Goal: Book appointment/travel/reservation

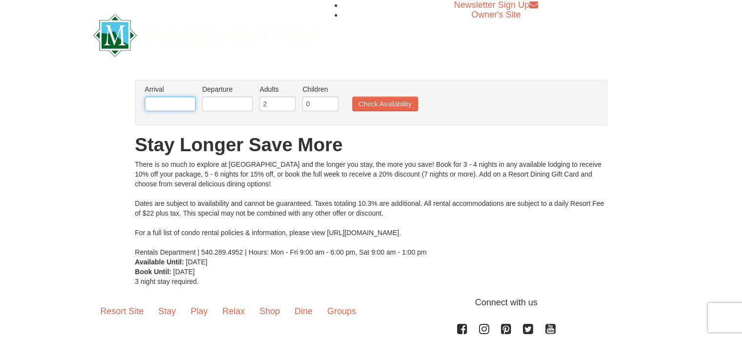
click at [187, 105] on input "text" at bounding box center [170, 104] width 51 height 15
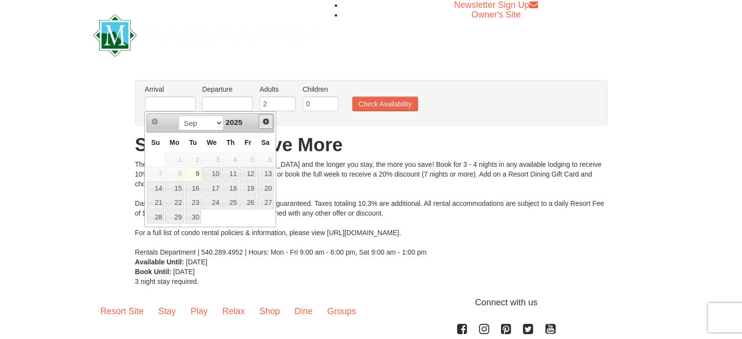
click at [269, 120] on span "Next" at bounding box center [266, 122] width 8 height 8
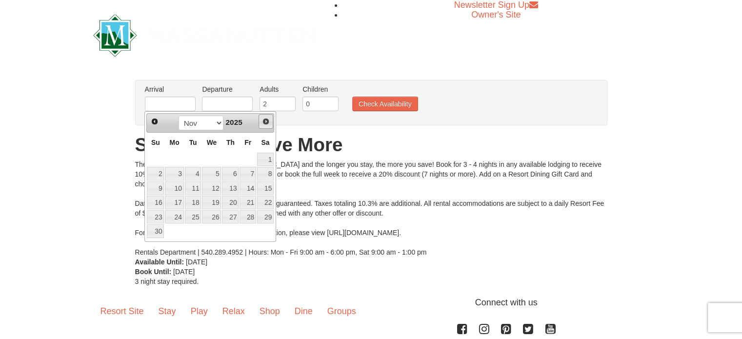
click at [269, 120] on span "Next" at bounding box center [266, 122] width 8 height 8
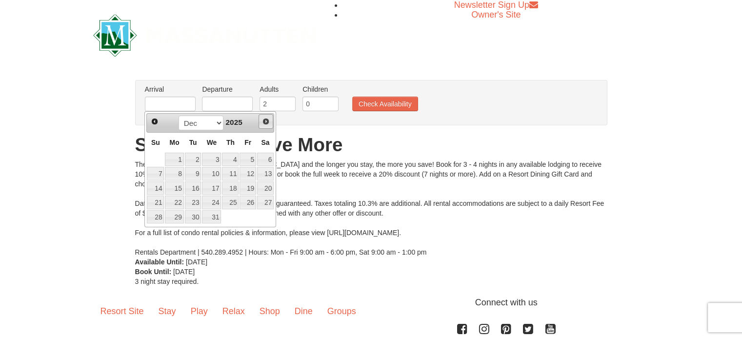
click at [269, 120] on span "Next" at bounding box center [266, 122] width 8 height 8
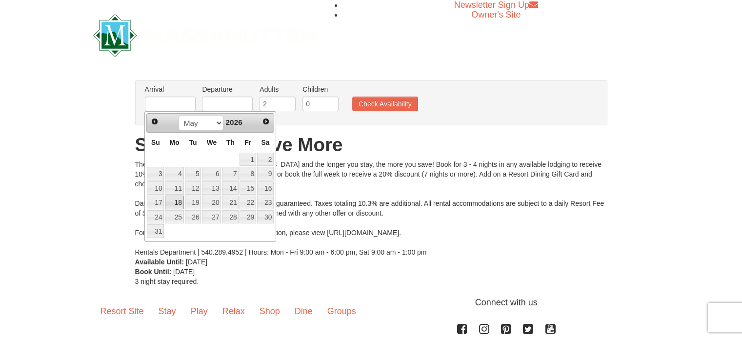
click at [179, 199] on link "18" at bounding box center [174, 203] width 19 height 14
type input "[DATE]"
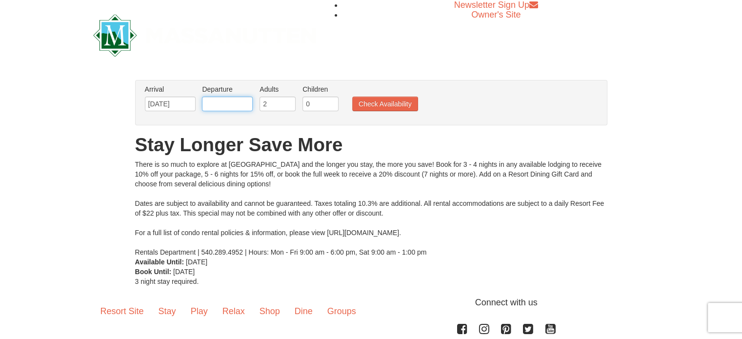
click at [226, 104] on input "text" at bounding box center [227, 104] width 51 height 15
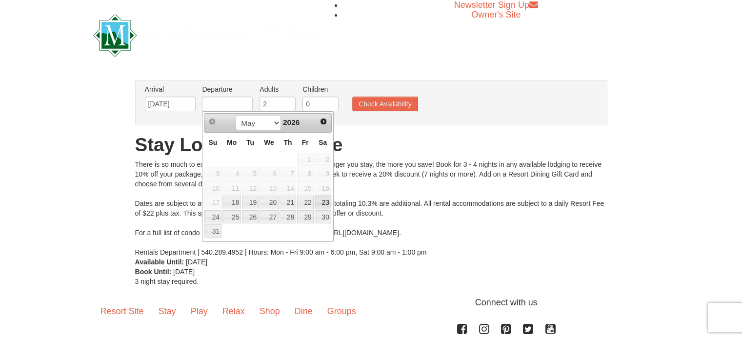
click at [326, 202] on link "23" at bounding box center [323, 203] width 17 height 14
type input "[DATE]"
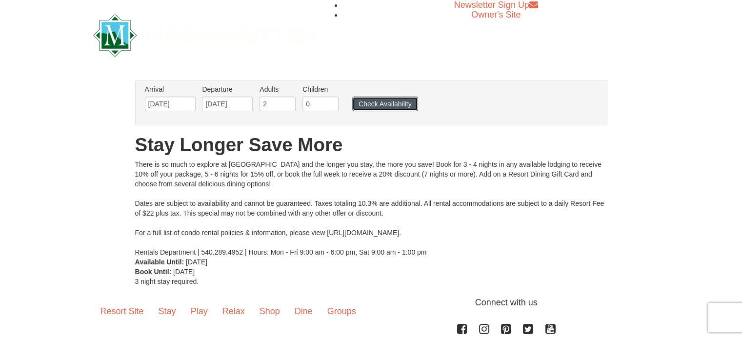
click at [376, 104] on button "Check Availability" at bounding box center [385, 104] width 66 height 15
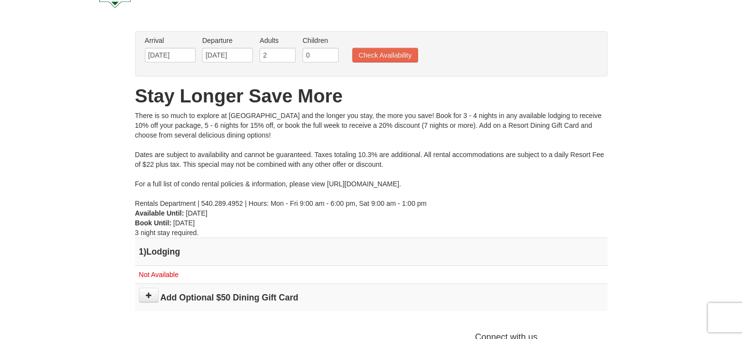
scroll to position [49, 0]
click at [164, 60] on input "05/18/2026" at bounding box center [170, 55] width 51 height 15
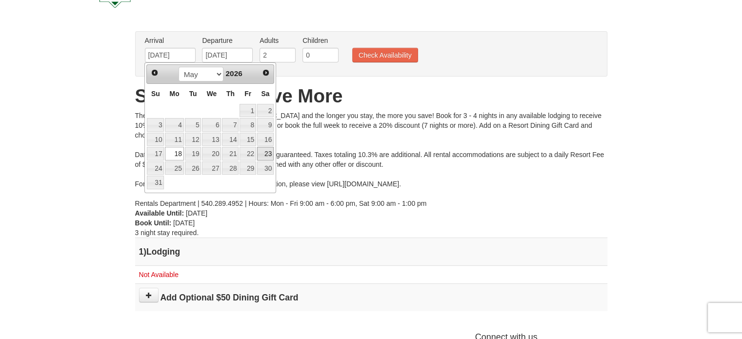
click at [267, 153] on link "23" at bounding box center [265, 154] width 17 height 14
type input "05/23/2026"
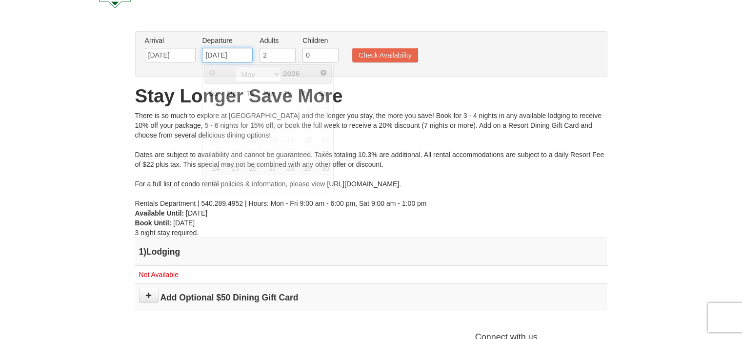
click at [229, 55] on input "05/23/2026" at bounding box center [227, 55] width 51 height 15
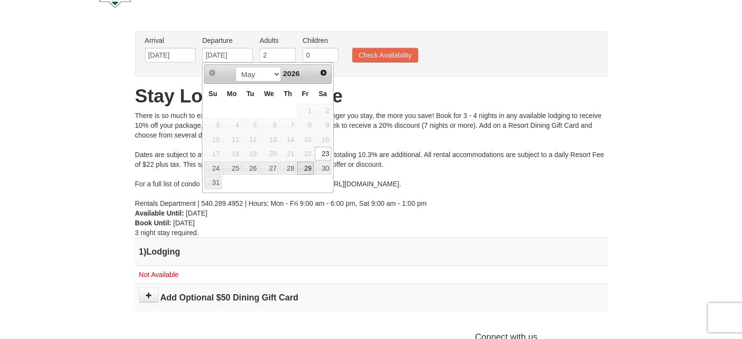
click at [306, 164] on link "29" at bounding box center [305, 168] width 17 height 14
type input "05/29/2026"
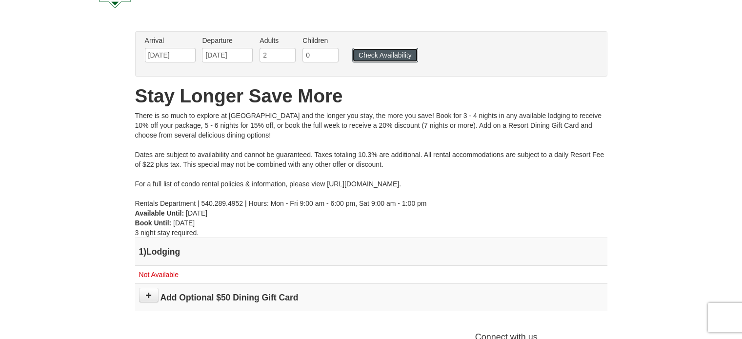
click at [365, 52] on button "Check Availability" at bounding box center [385, 55] width 66 height 15
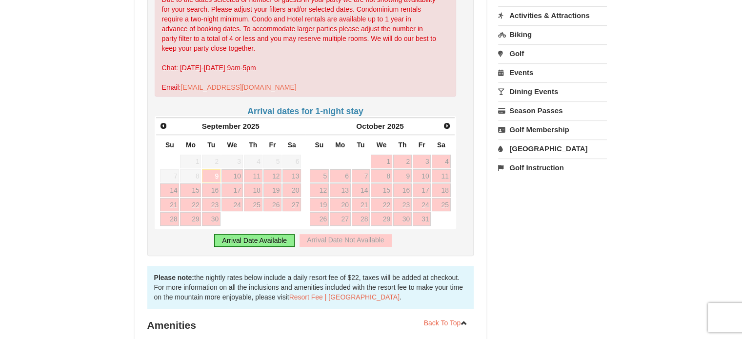
scroll to position [283, 0]
click at [444, 121] on span "Next" at bounding box center [447, 125] width 8 height 8
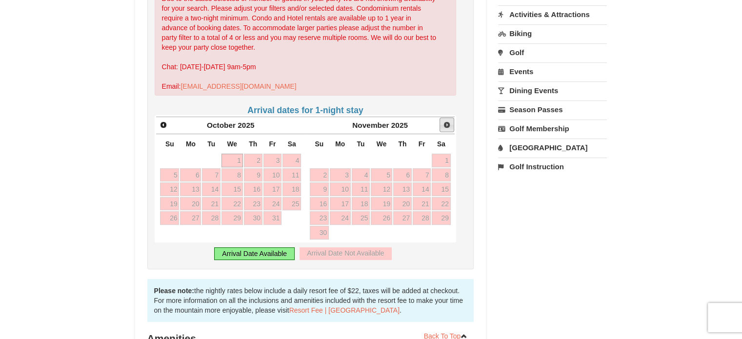
click at [444, 121] on span "Next" at bounding box center [447, 125] width 8 height 8
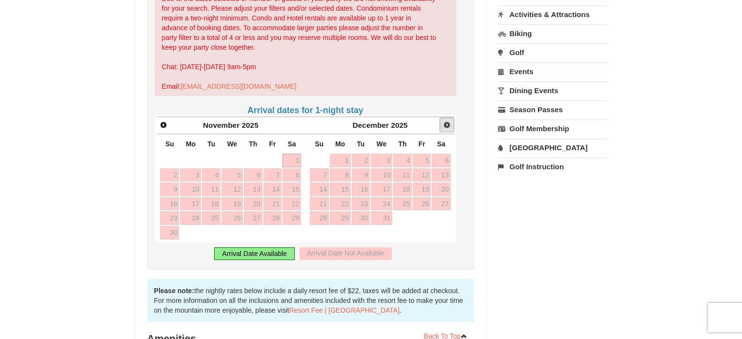
click at [444, 121] on span "Next" at bounding box center [447, 125] width 8 height 8
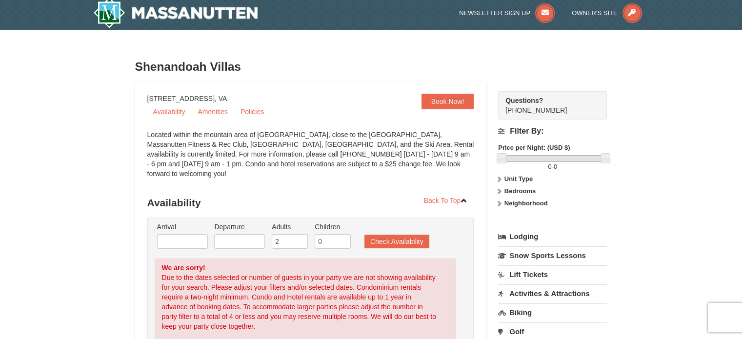
scroll to position [0, 0]
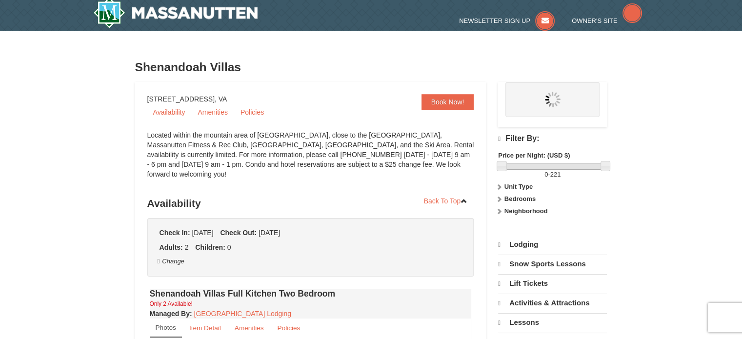
select select "9"
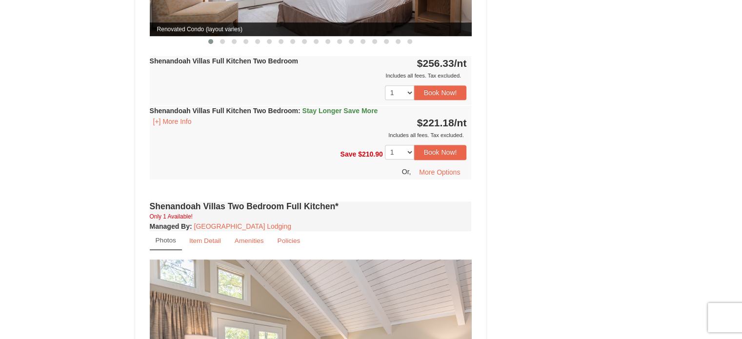
scroll to position [541, 0]
click at [405, 145] on select "1 2" at bounding box center [399, 152] width 29 height 15
click at [385, 145] on select "1 2" at bounding box center [399, 152] width 29 height 15
click at [401, 145] on select "1 2" at bounding box center [399, 152] width 29 height 15
select select "1"
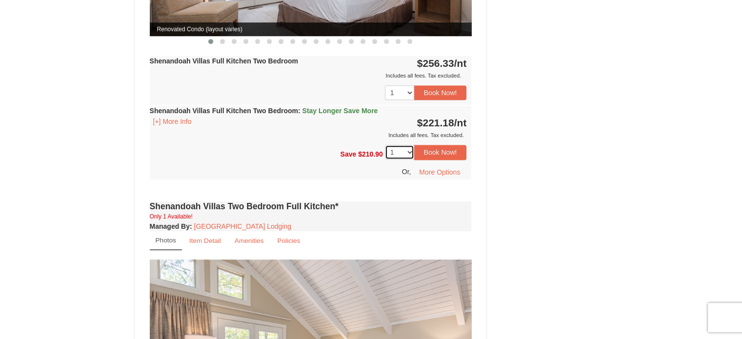
click at [385, 145] on select "1 2" at bounding box center [399, 152] width 29 height 15
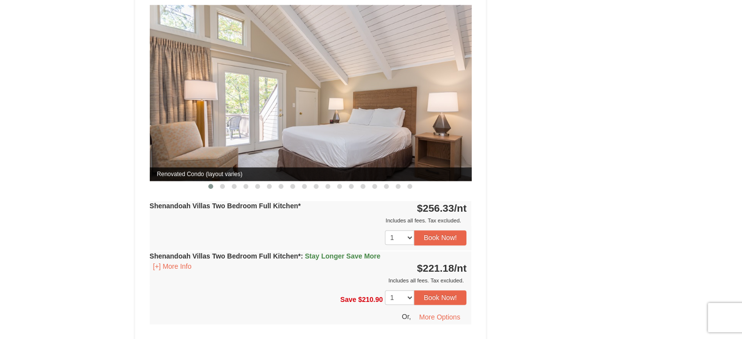
scroll to position [794, 0]
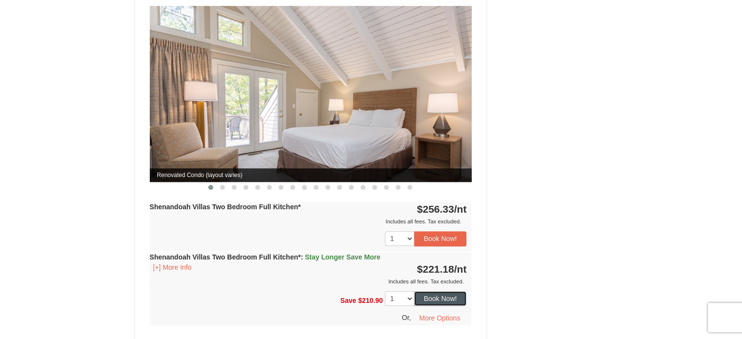
click at [443, 291] on button "Book Now!" at bounding box center [440, 298] width 53 height 15
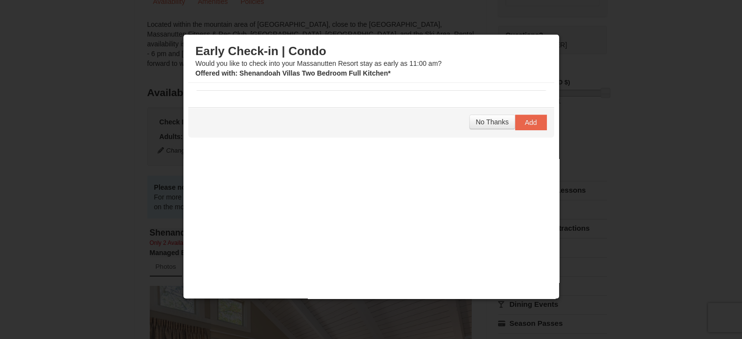
scroll to position [0, 0]
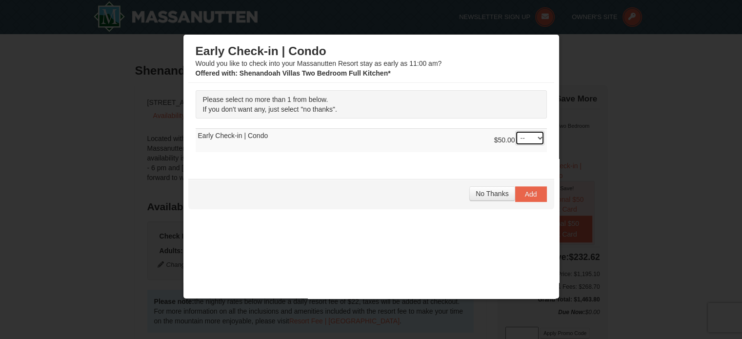
click at [520, 134] on select "-- 01" at bounding box center [529, 138] width 29 height 15
select select "1"
click at [515, 131] on select "-- 01" at bounding box center [529, 138] width 29 height 15
click at [527, 190] on span "Add" at bounding box center [531, 194] width 12 height 8
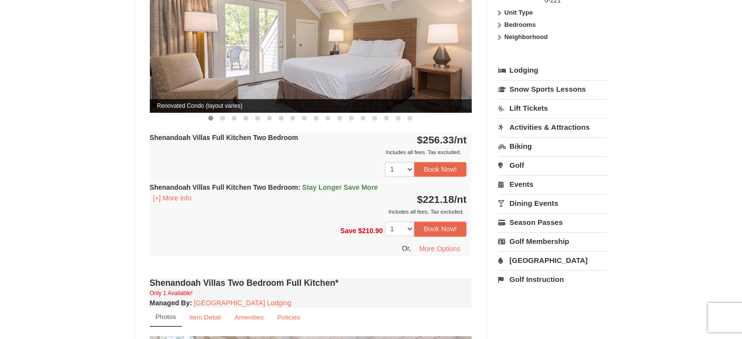
scroll to position [464, 0]
click at [531, 267] on link "[GEOGRAPHIC_DATA]" at bounding box center [552, 260] width 109 height 18
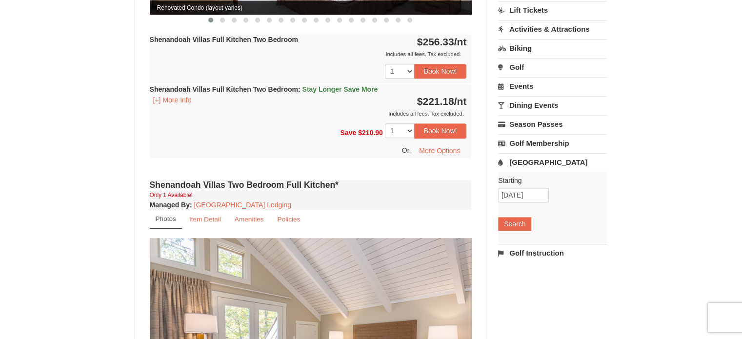
scroll to position [564, 0]
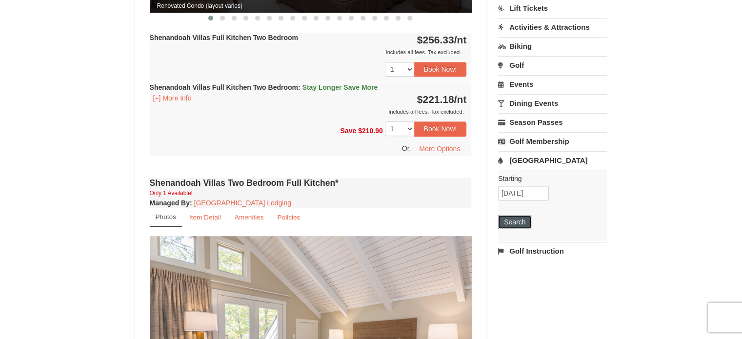
click at [517, 229] on button "Search" at bounding box center [514, 222] width 33 height 14
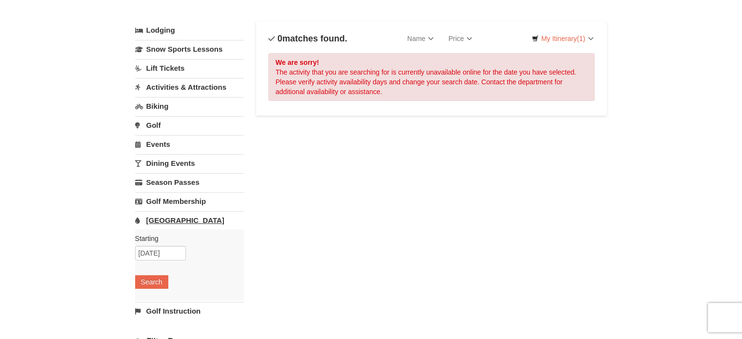
scroll to position [45, 0]
click at [176, 249] on input "10/17/2025" at bounding box center [160, 252] width 51 height 15
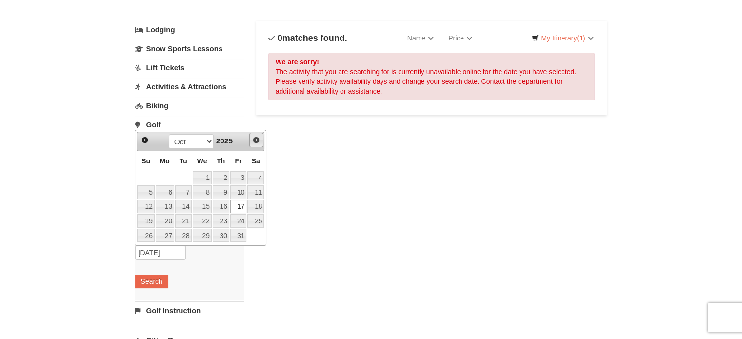
click at [254, 136] on span "Next" at bounding box center [256, 140] width 8 height 8
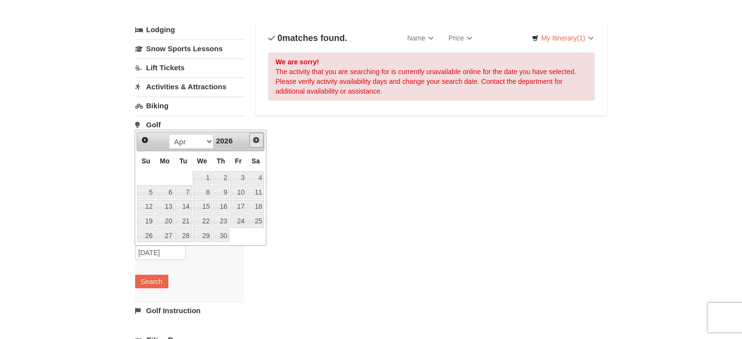
click at [254, 136] on span "Next" at bounding box center [256, 140] width 8 height 8
click at [246, 222] on link "22" at bounding box center [238, 221] width 17 height 14
type input "05/22/2026"
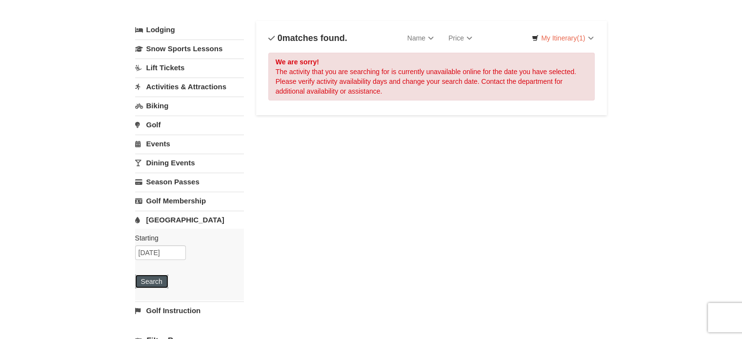
click at [156, 278] on button "Search" at bounding box center [151, 282] width 33 height 14
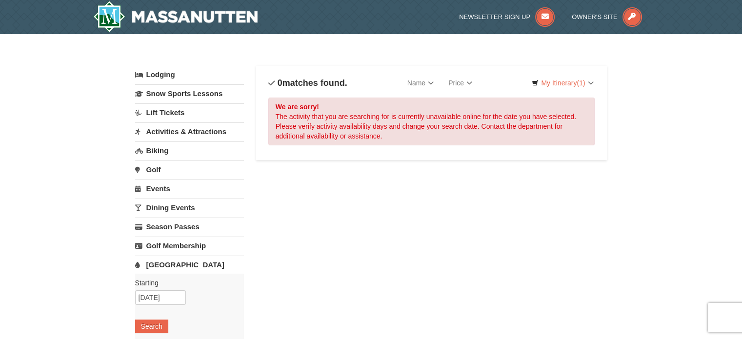
click at [182, 131] on link "Activities & Attractions" at bounding box center [189, 131] width 109 height 18
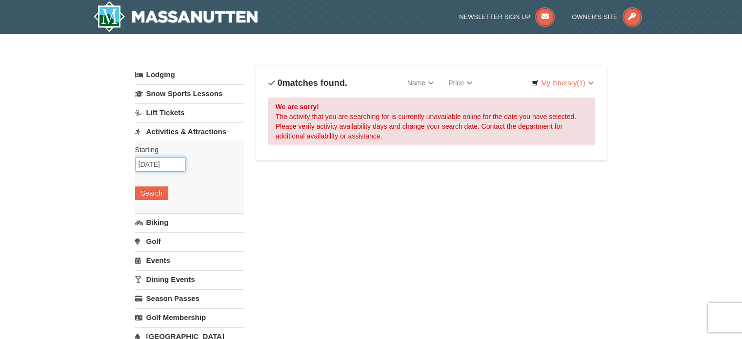
click at [172, 169] on input "[DATE]" at bounding box center [160, 164] width 51 height 15
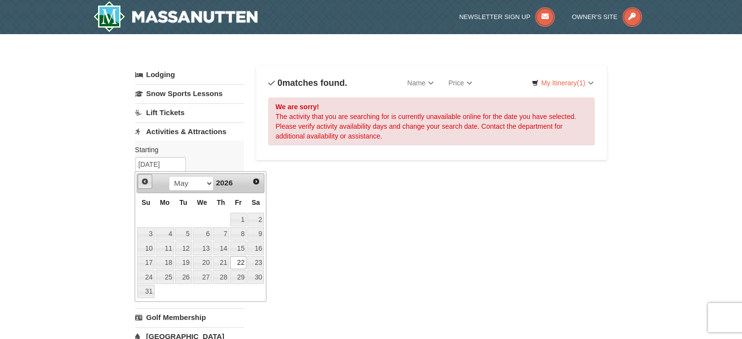
click at [144, 184] on span "Prev" at bounding box center [145, 182] width 8 height 8
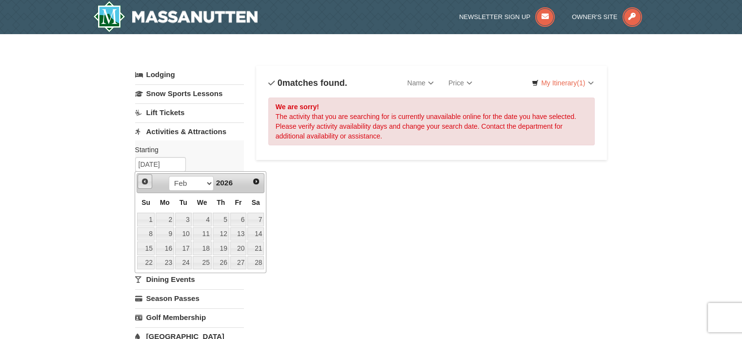
click at [144, 184] on span "Prev" at bounding box center [145, 182] width 8 height 8
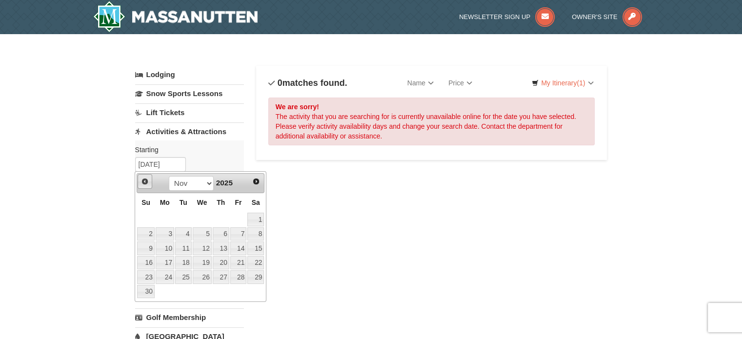
click at [144, 184] on span "Prev" at bounding box center [145, 182] width 8 height 8
click at [239, 250] on link "17" at bounding box center [238, 249] width 17 height 14
type input "[DATE]"
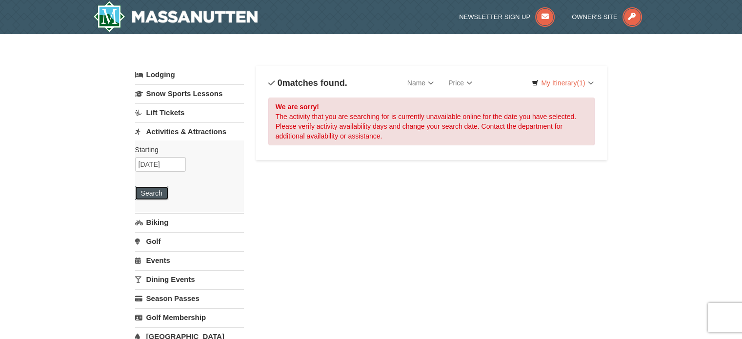
click at [146, 193] on button "Search" at bounding box center [151, 193] width 33 height 14
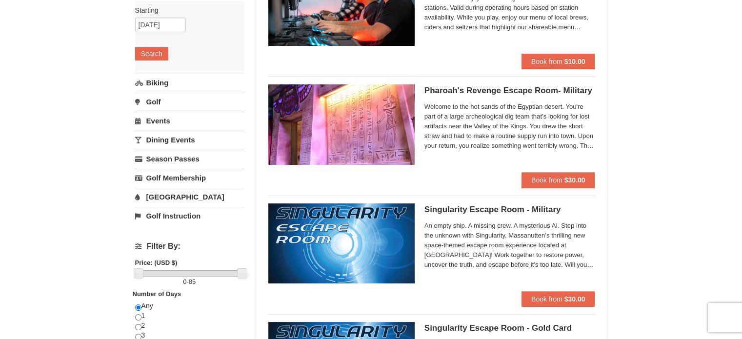
scroll to position [139, 0]
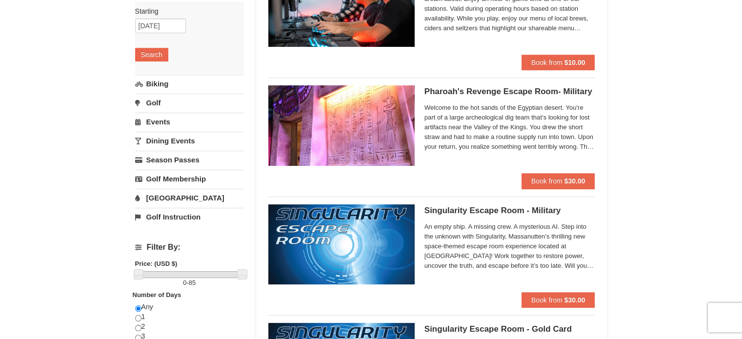
click at [149, 118] on link "Events" at bounding box center [189, 122] width 109 height 18
click at [142, 107] on button "Search" at bounding box center [151, 112] width 33 height 14
